Goal: Complete application form

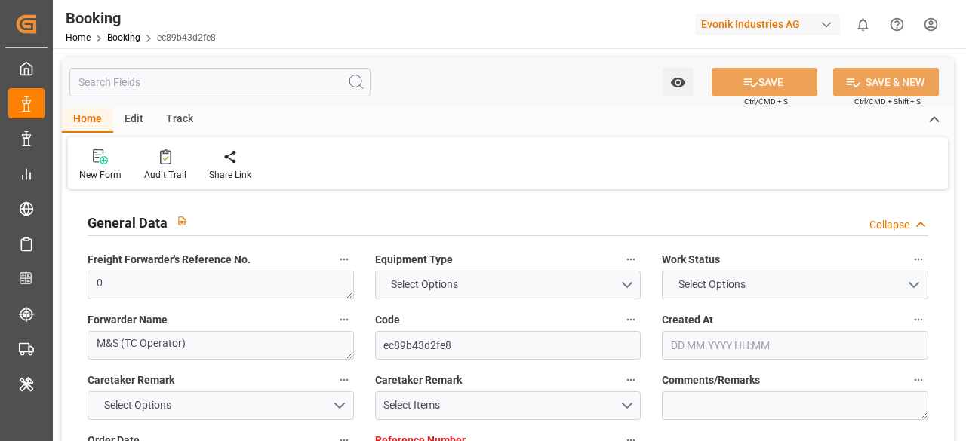
type input "7001169656"
type input "9778806"
type input "Hapag [PERSON_NAME]"
type input "Hapag Lloyd Aktiengesellschaft"
type input "CNTAO"
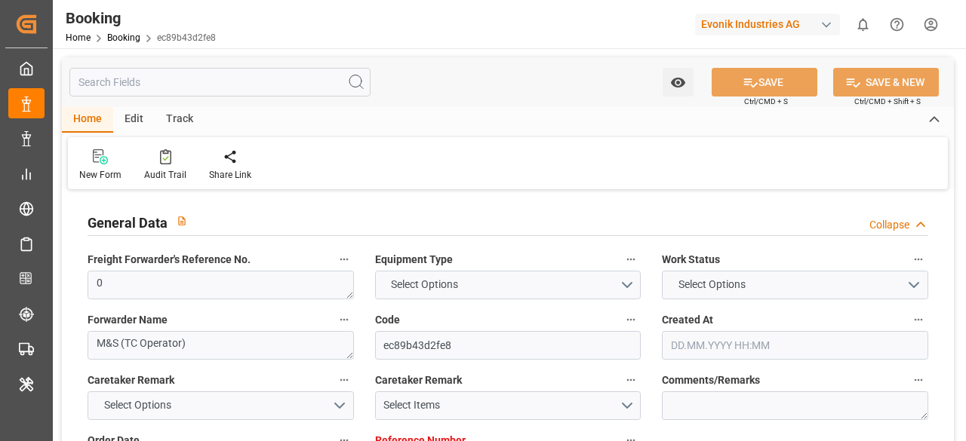
type input "0"
type input "[DATE] 09:51"
type input "[DATE]"
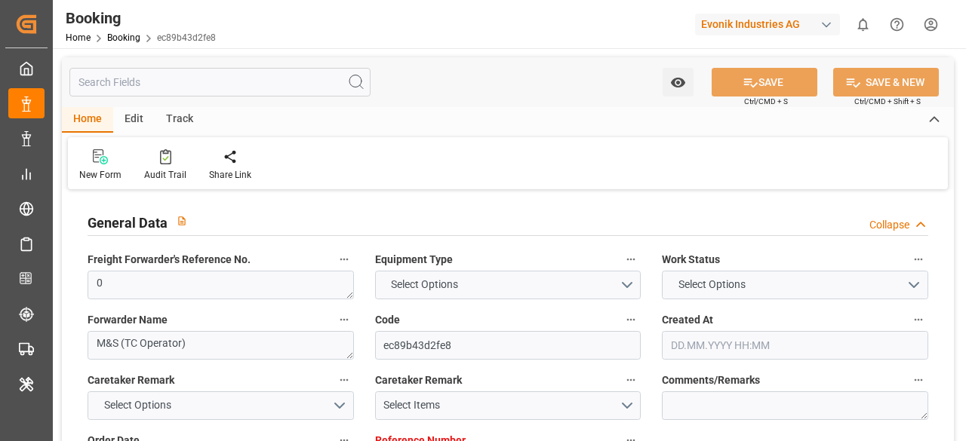
type input "[DATE] 00:00"
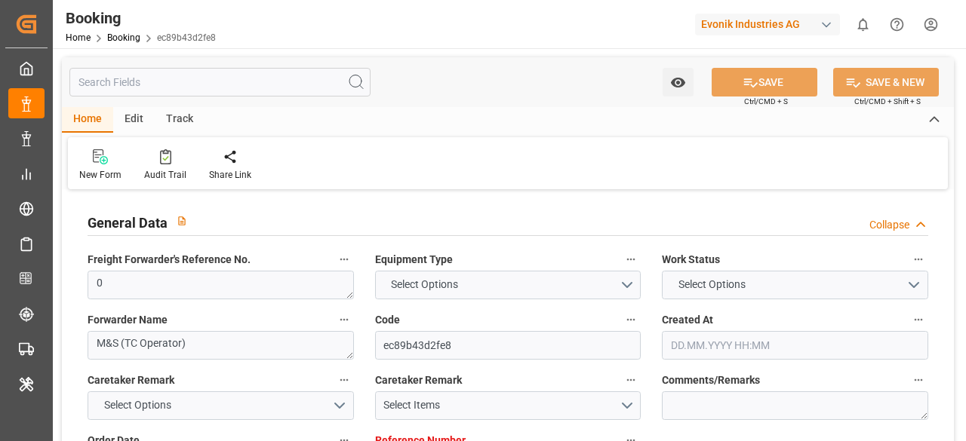
type input "[DATE] 05:27"
